Goal: Task Accomplishment & Management: Use online tool/utility

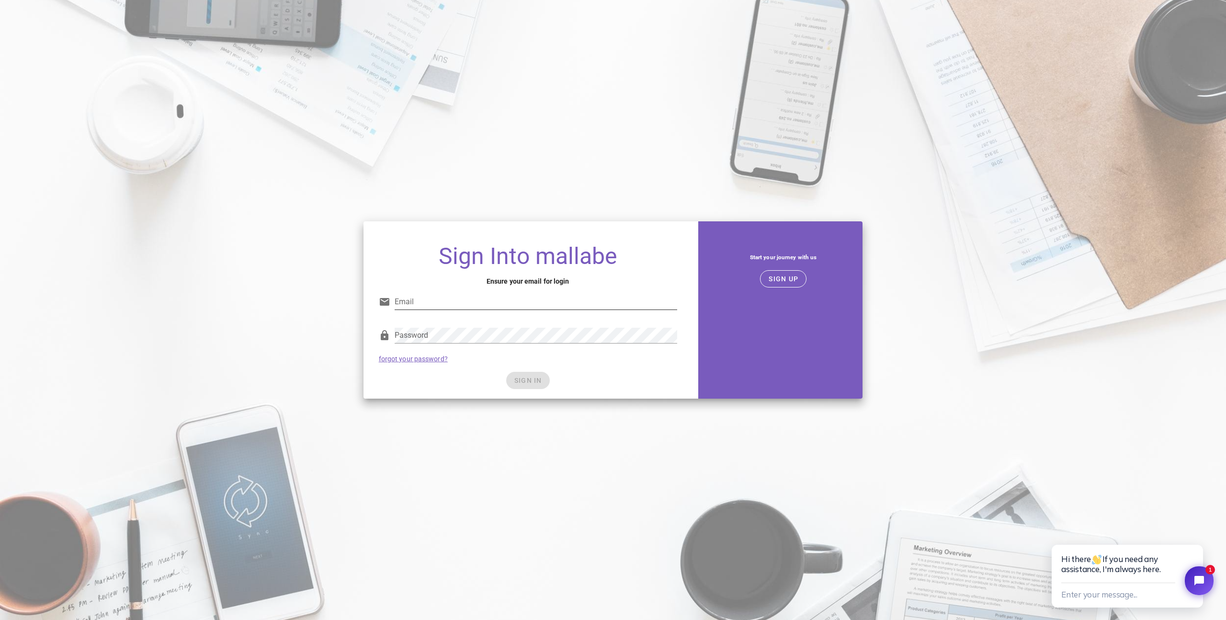
click at [477, 304] on input "Email" at bounding box center [535, 301] width 282 height 15
click at [788, 275] on span "SIGN UP" at bounding box center [783, 279] width 30 height 8
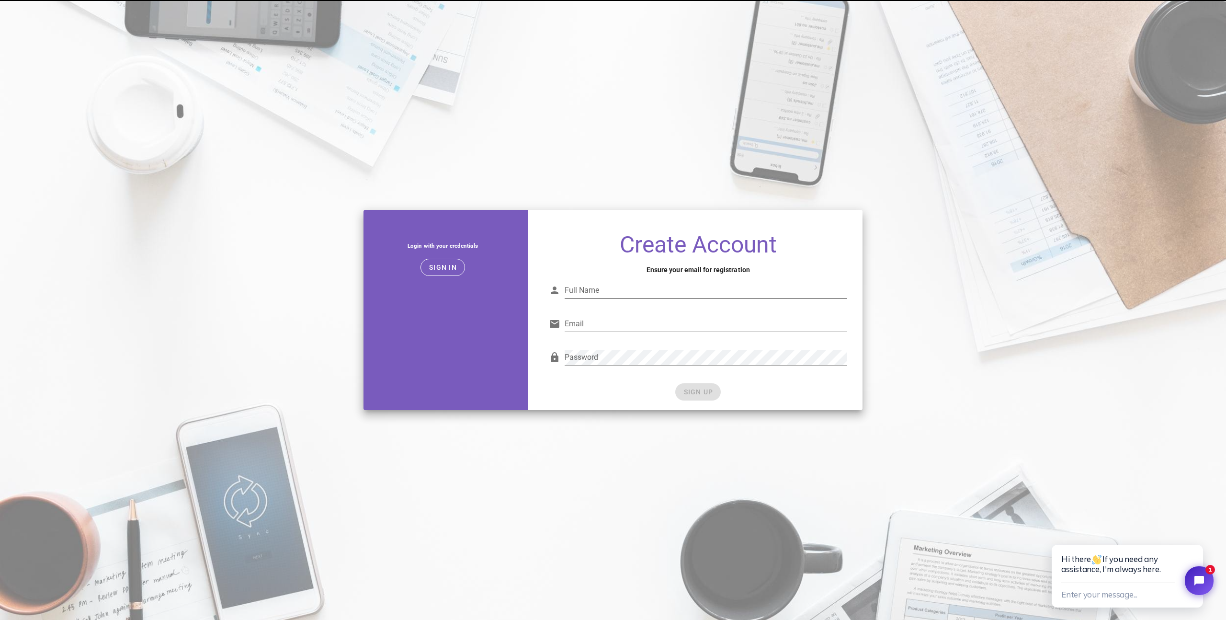
click at [608, 289] on input "Full Name" at bounding box center [705, 289] width 282 height 15
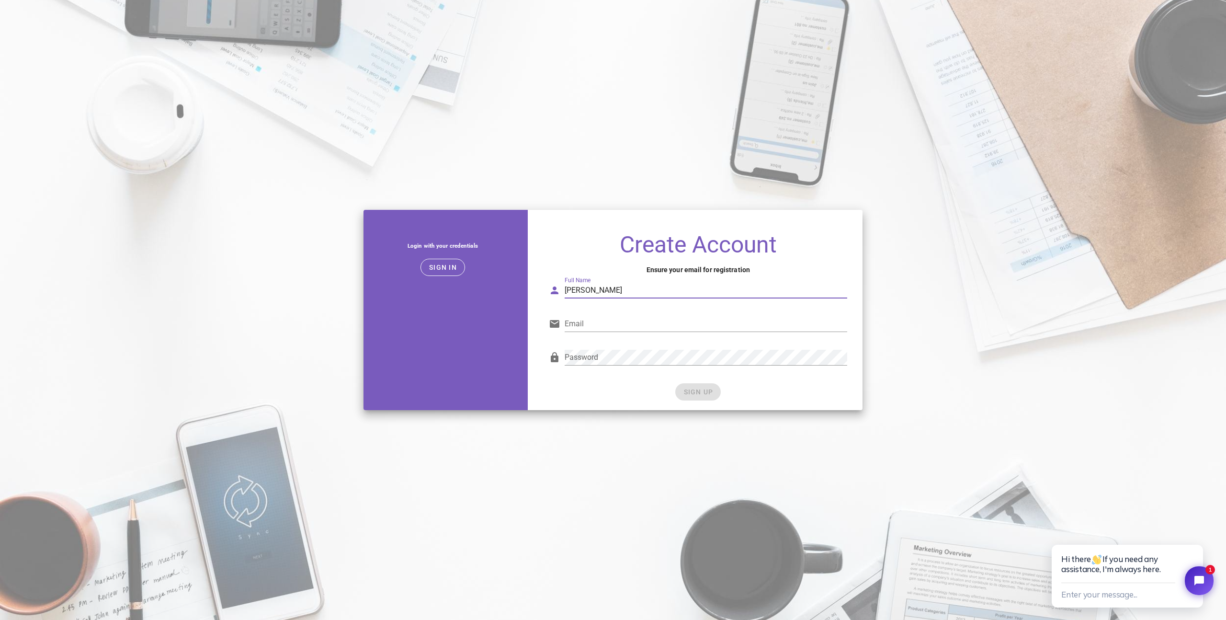
type input "Alexandros Georgakakis"
type input "ageorgakakis@spitishop.gr"
click at [502, 355] on div "Login with your credentials Sign in Create Account Ensure your email for regist…" at bounding box center [613, 310] width 511 height 212
click at [695, 391] on span "SIGN UP" at bounding box center [698, 392] width 30 height 8
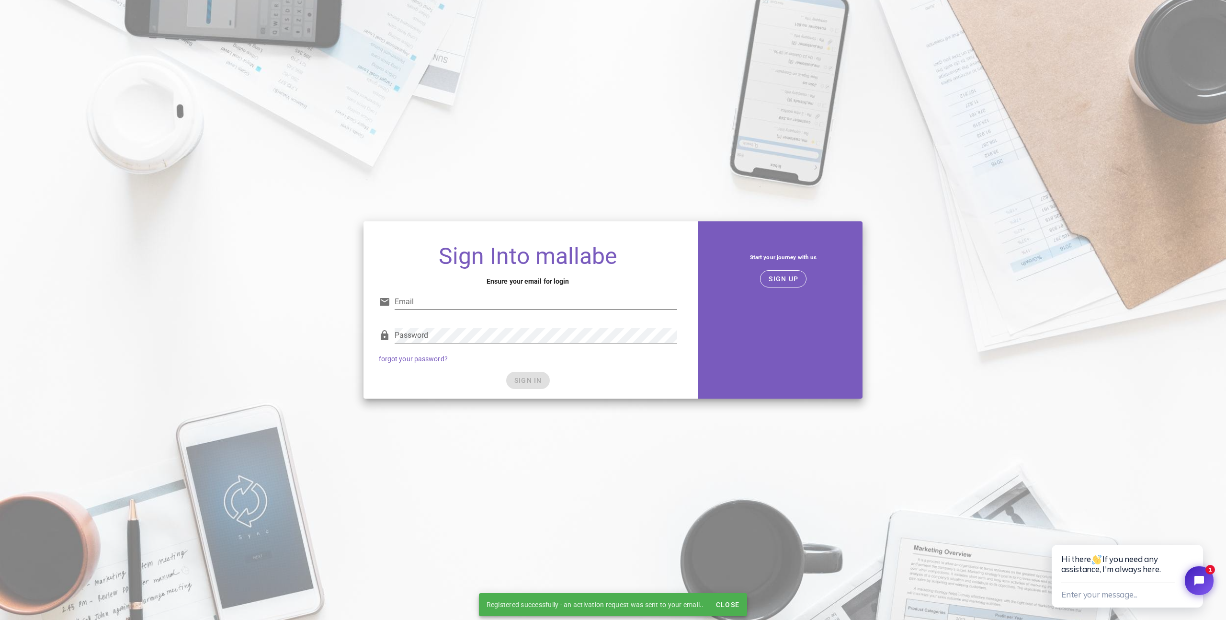
click at [443, 296] on input "Email" at bounding box center [535, 301] width 282 height 15
click at [419, 304] on input "Email" at bounding box center [535, 301] width 282 height 15
type input "ageorgakakis@spitishop.gr"
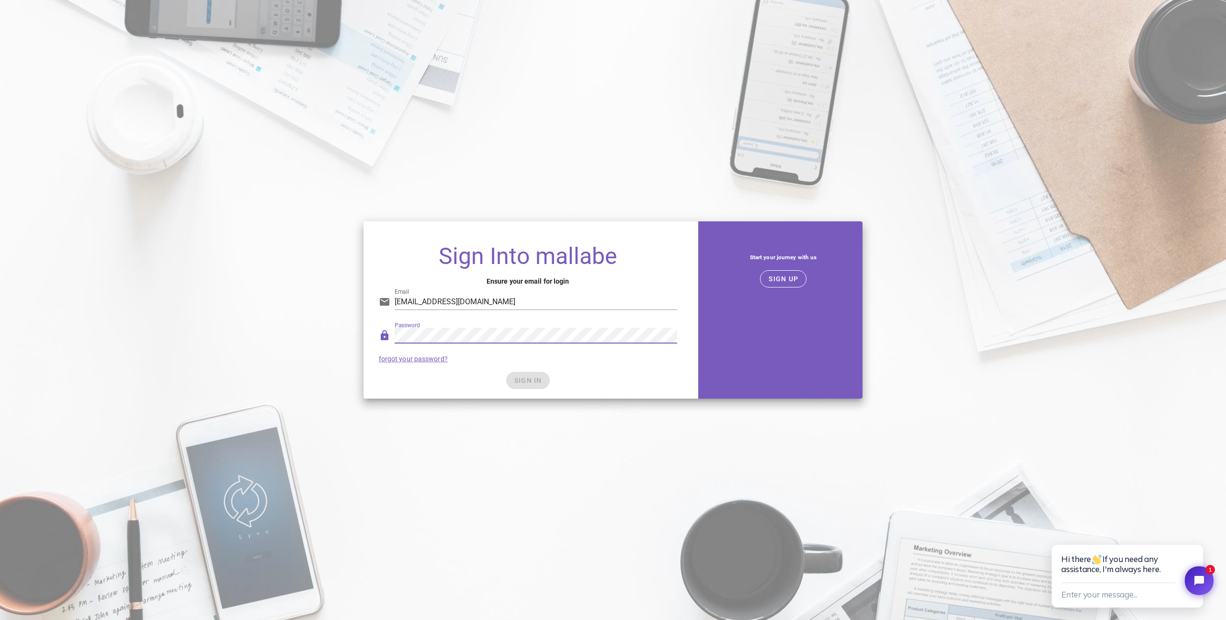
click at [532, 382] on div "SIGN IN" at bounding box center [528, 380] width 298 height 17
click at [536, 383] on span "SIGN IN" at bounding box center [528, 380] width 28 height 8
click at [523, 379] on span "SIGN IN" at bounding box center [528, 380] width 28 height 8
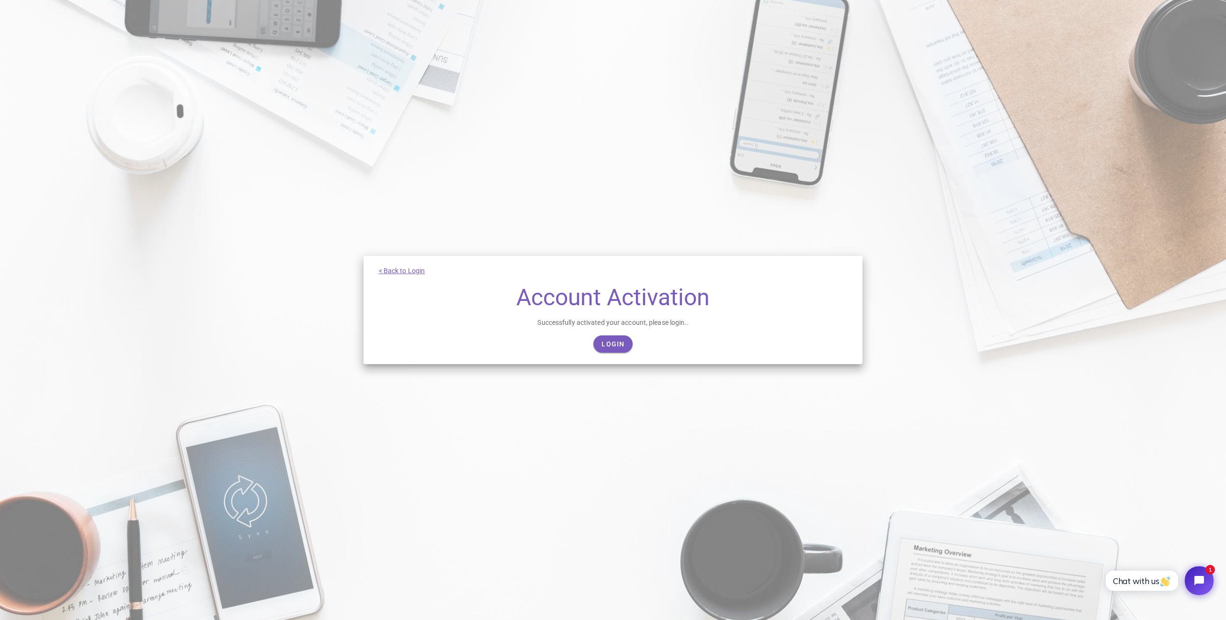
click at [596, 327] on div "Successfully activated your account, please login.." at bounding box center [613, 322] width 469 height 11
click at [601, 341] on span "Login" at bounding box center [612, 344] width 23 height 8
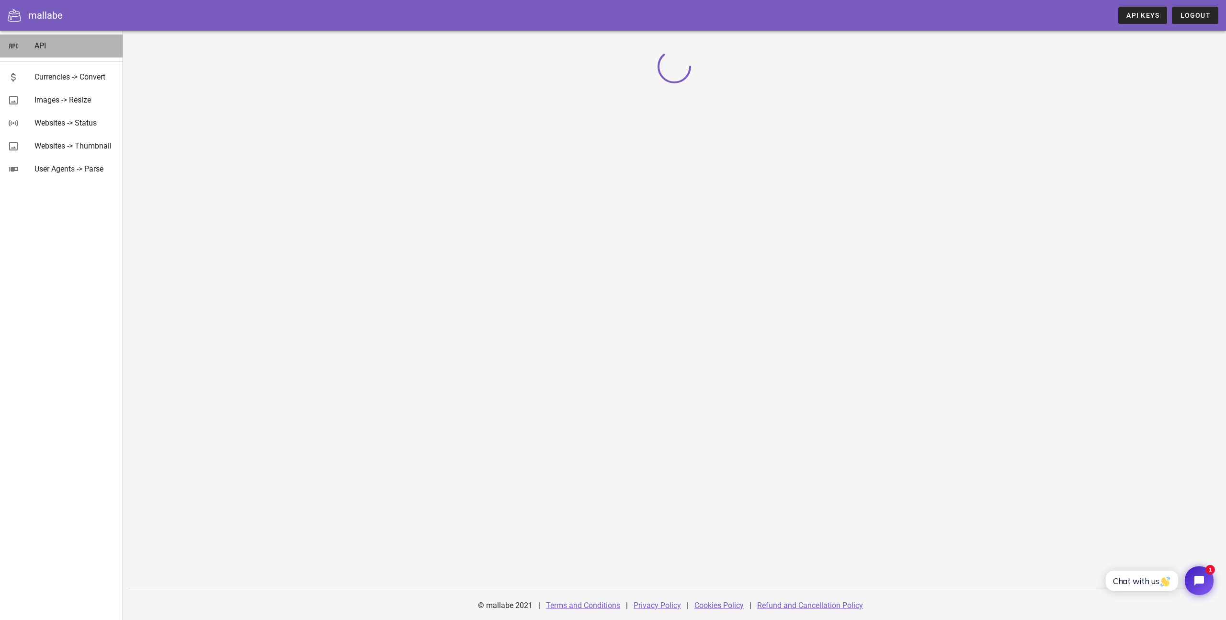
click at [34, 39] on div "API" at bounding box center [74, 45] width 80 height 21
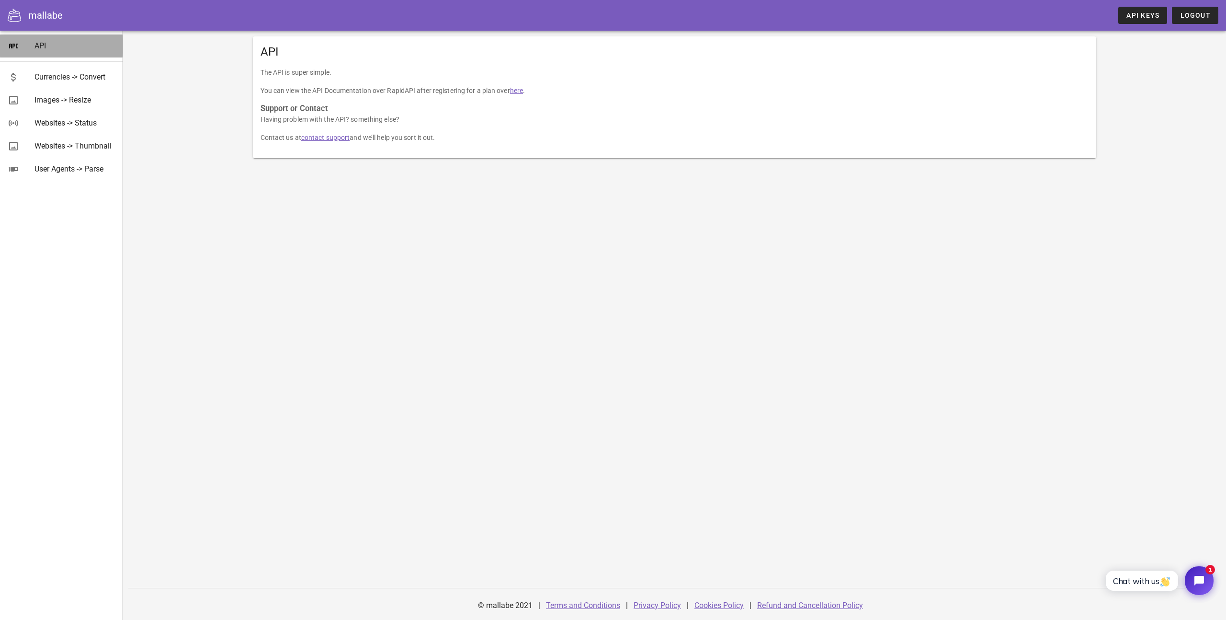
click at [49, 46] on div "API" at bounding box center [74, 45] width 80 height 9
click at [80, 76] on div "Currencies -> Convert" at bounding box center [74, 76] width 80 height 9
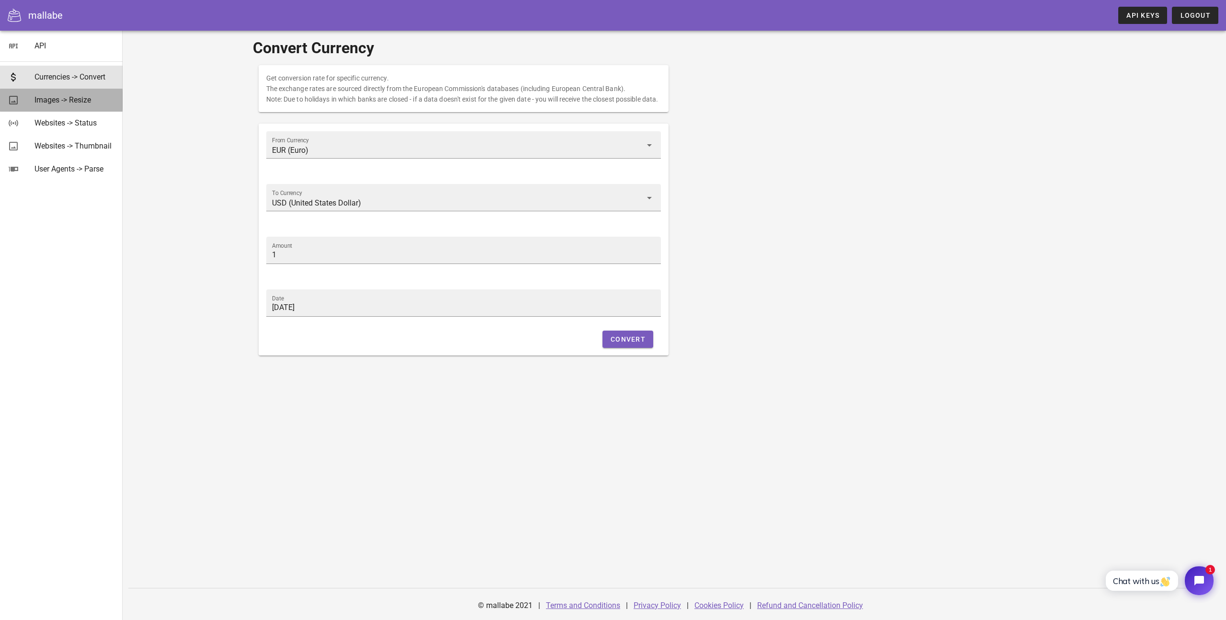
click at [79, 99] on div "Images -> Resize" at bounding box center [74, 99] width 80 height 9
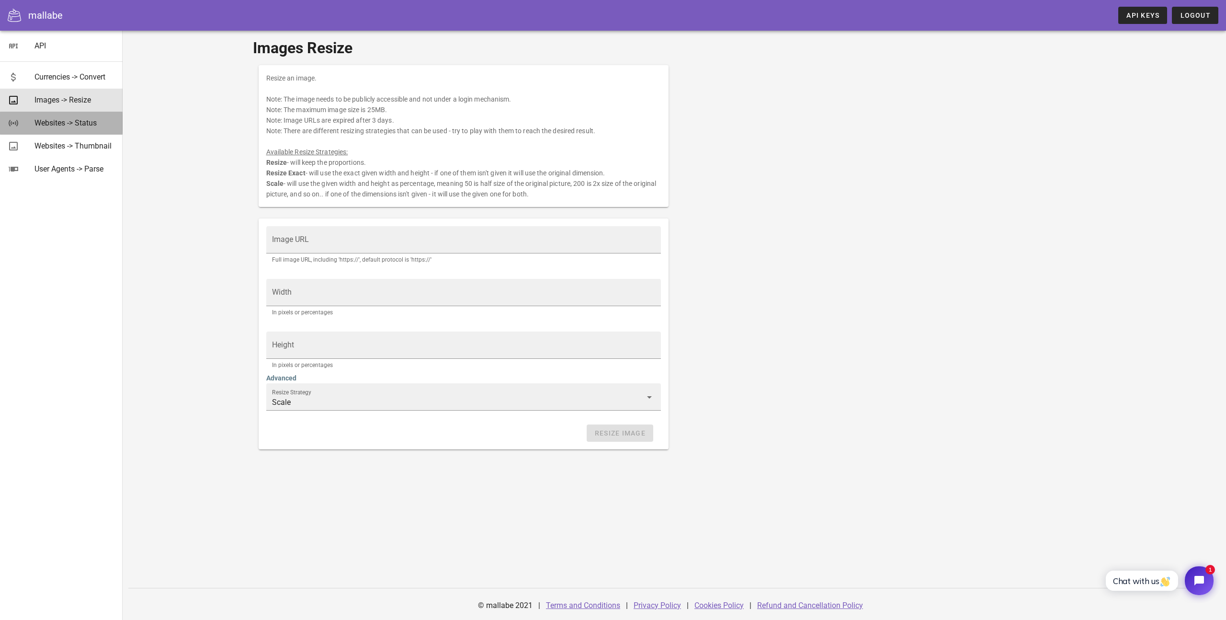
click at [87, 116] on div "Websites -> Status" at bounding box center [74, 123] width 80 height 21
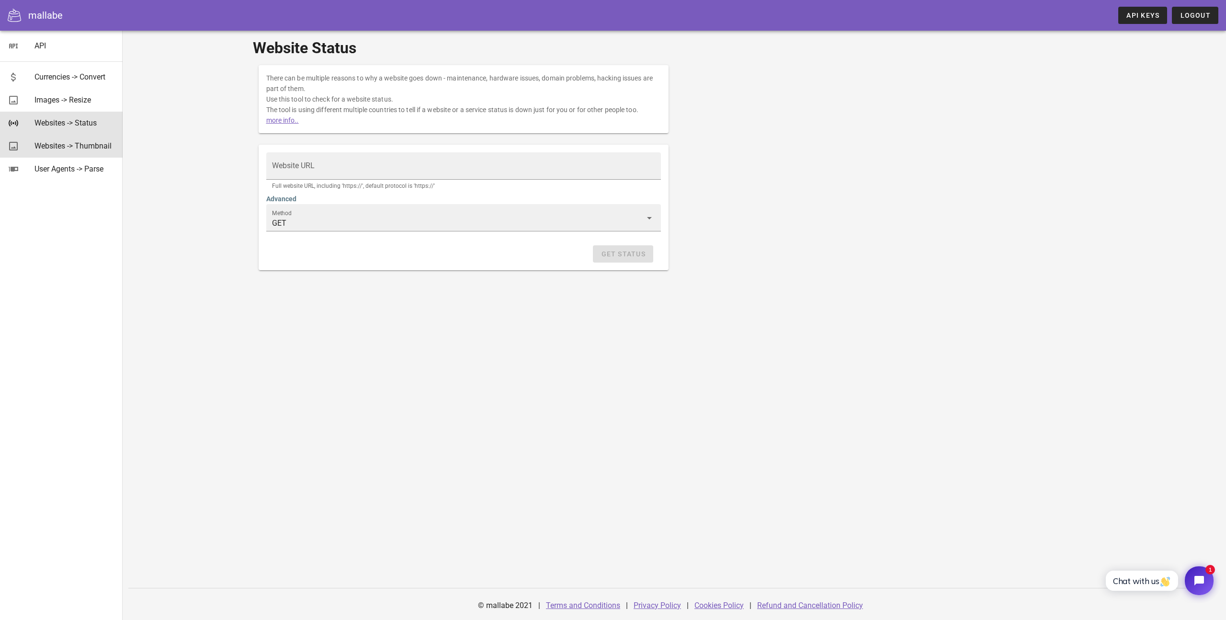
click at [87, 144] on div "Websites -> Thumbnail" at bounding box center [74, 145] width 80 height 9
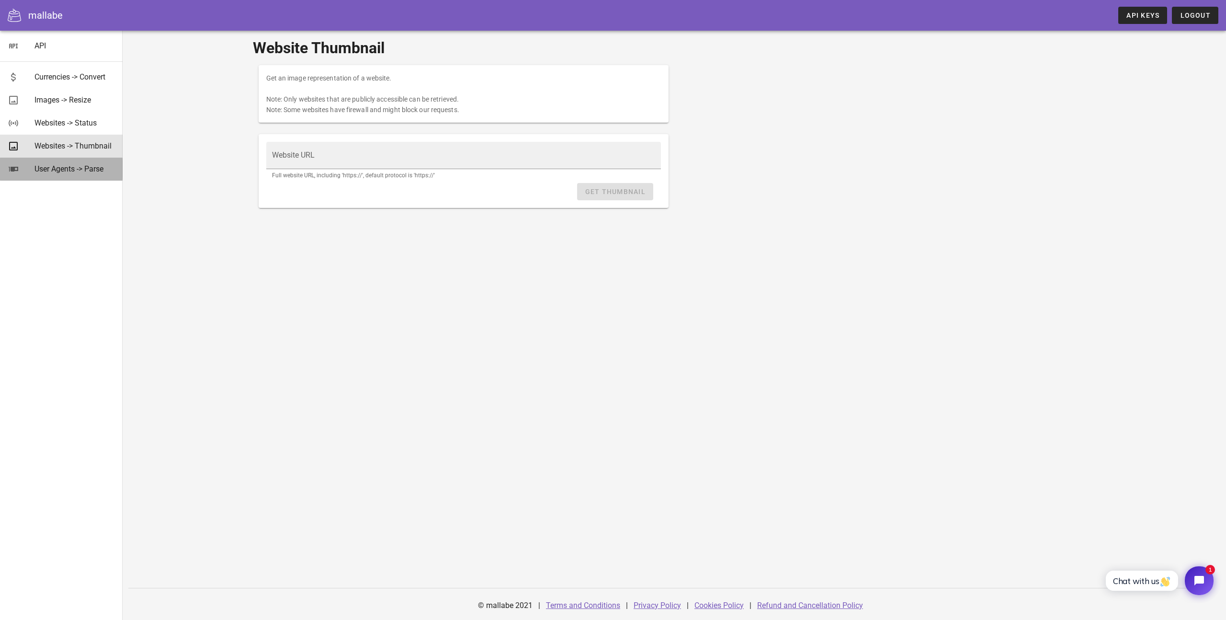
click at [72, 169] on div "User Agents -> Parse" at bounding box center [74, 168] width 80 height 9
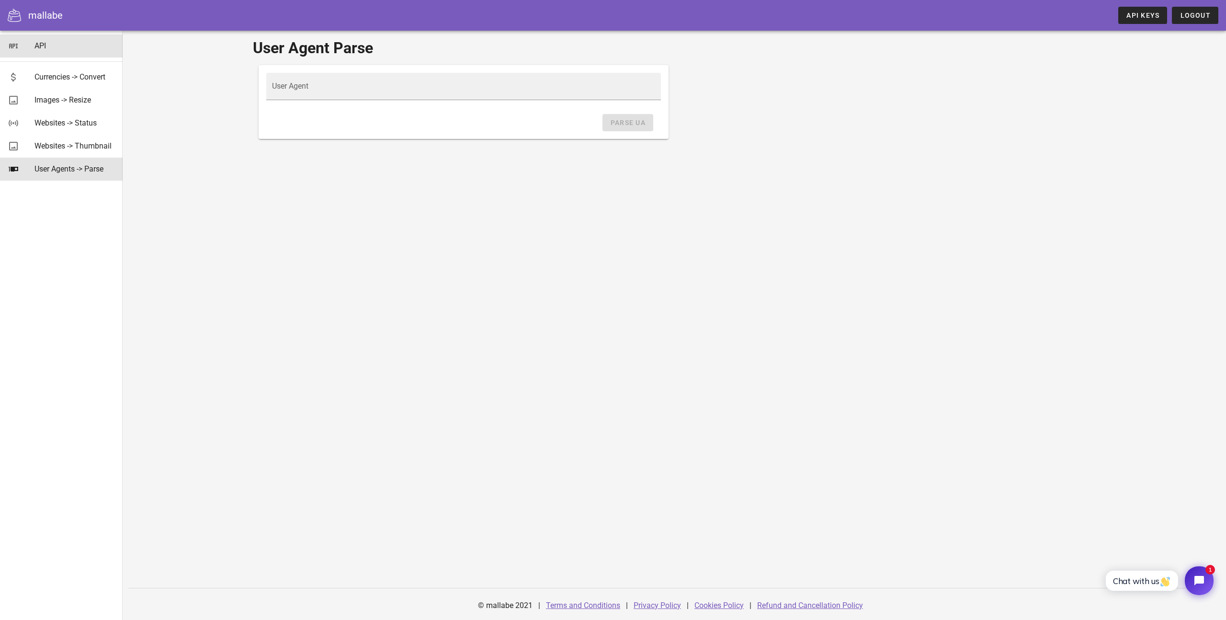
click at [48, 49] on div "API" at bounding box center [74, 45] width 80 height 9
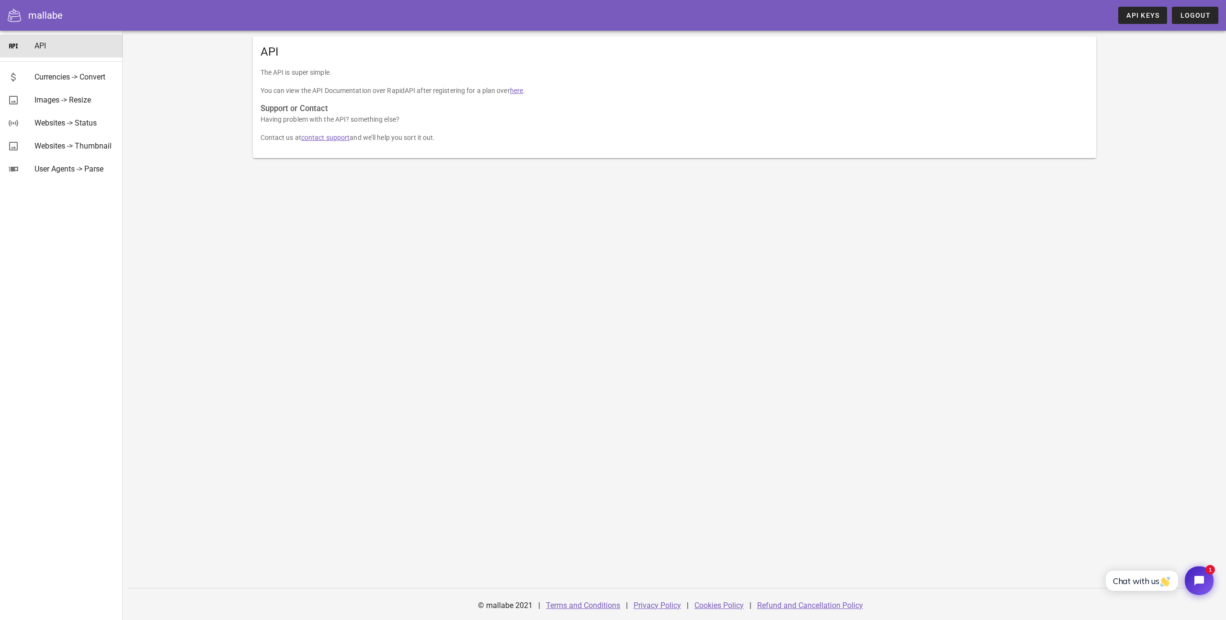
click at [523, 90] on link "here" at bounding box center [516, 91] width 13 height 8
